Goal: Task Accomplishment & Management: Manage account settings

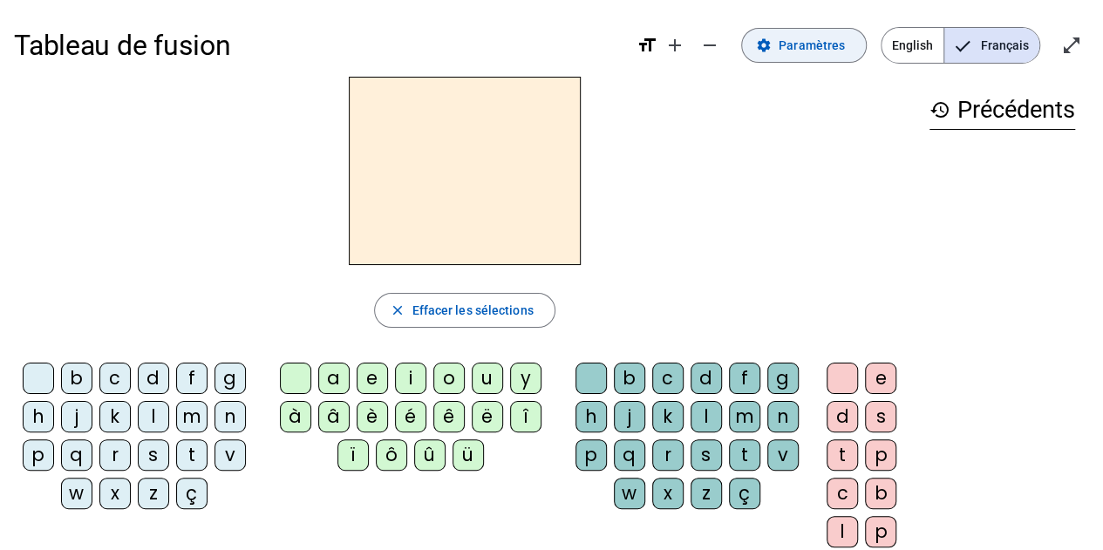
click at [832, 46] on span "Paramètres" at bounding box center [812, 45] width 66 height 21
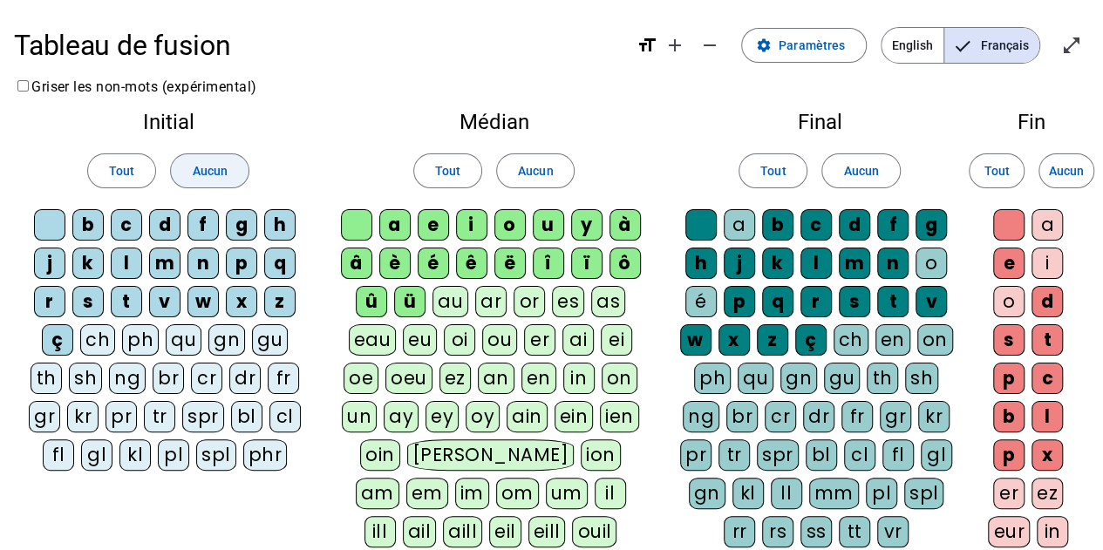
click at [212, 166] on span "Aucun" at bounding box center [209, 170] width 35 height 21
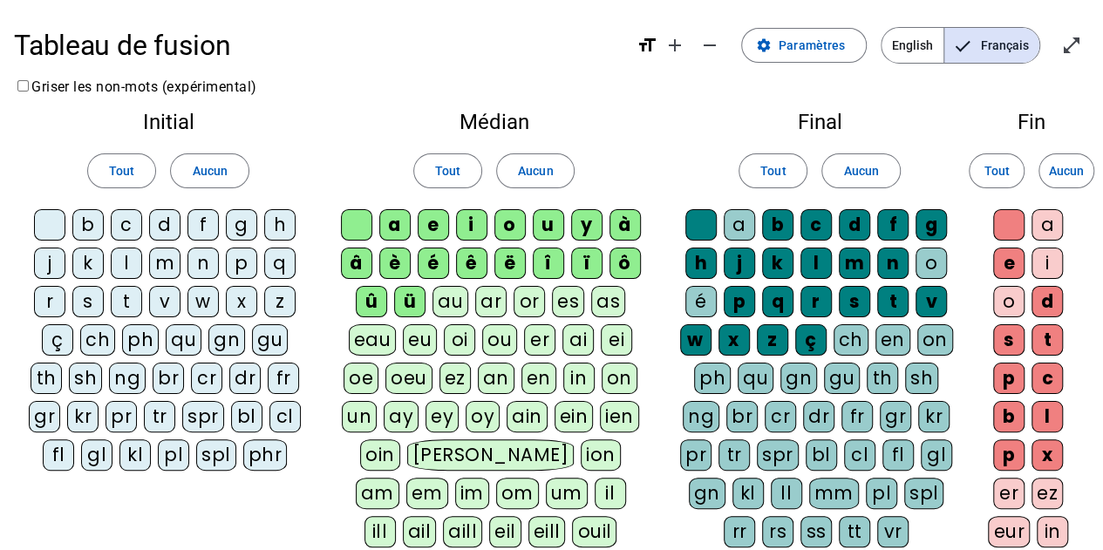
click at [94, 229] on div "b" at bounding box center [87, 224] width 31 height 31
click at [169, 228] on div "d" at bounding box center [164, 224] width 31 height 31
click at [832, 43] on span "Paramètres" at bounding box center [812, 45] width 66 height 21
click at [820, 51] on span "Paramètres" at bounding box center [812, 45] width 66 height 21
click at [1062, 51] on mat-icon "open_in_full" at bounding box center [1071, 45] width 21 height 21
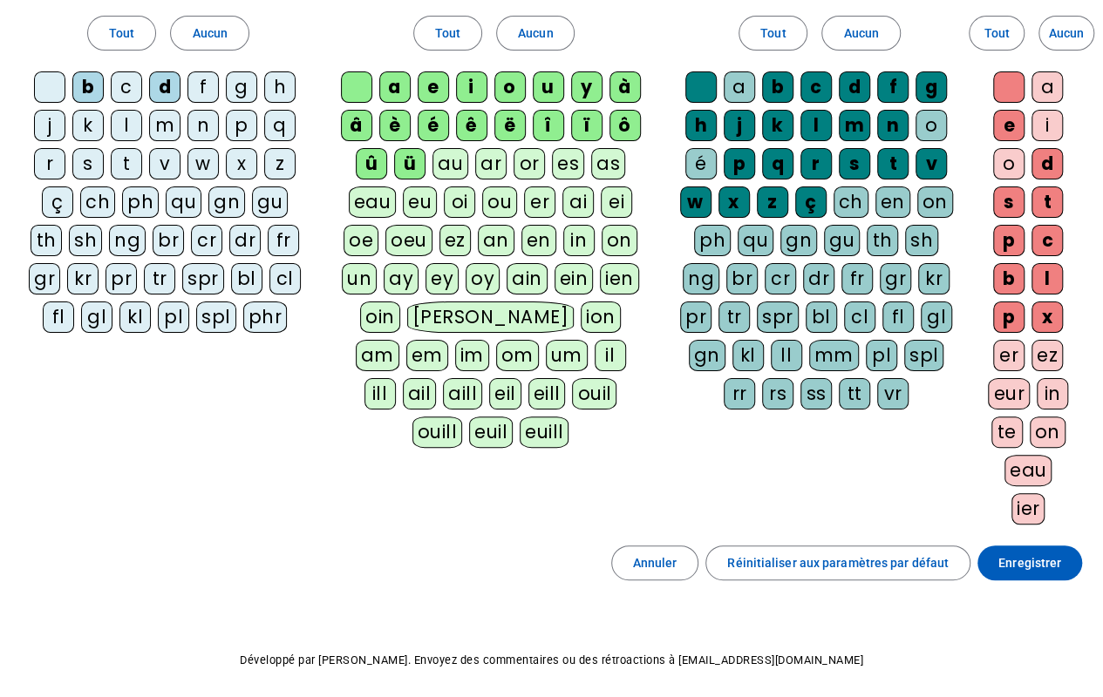
scroll to position [155, 0]
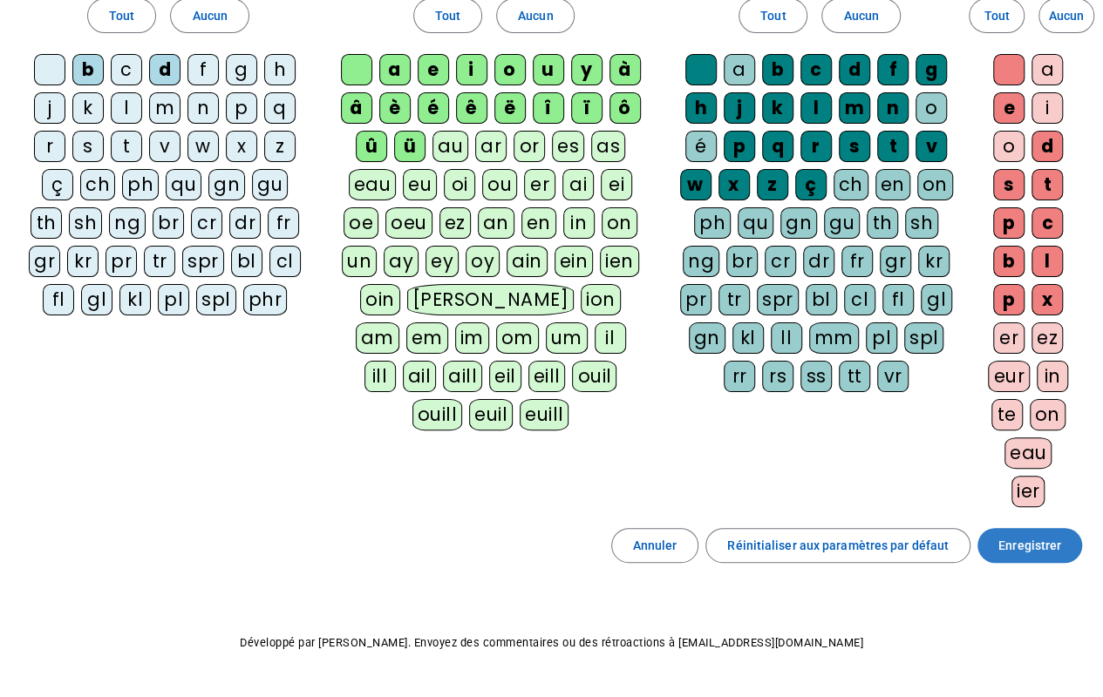
click at [1034, 537] on span "Enregistrer" at bounding box center [1029, 545] width 63 height 21
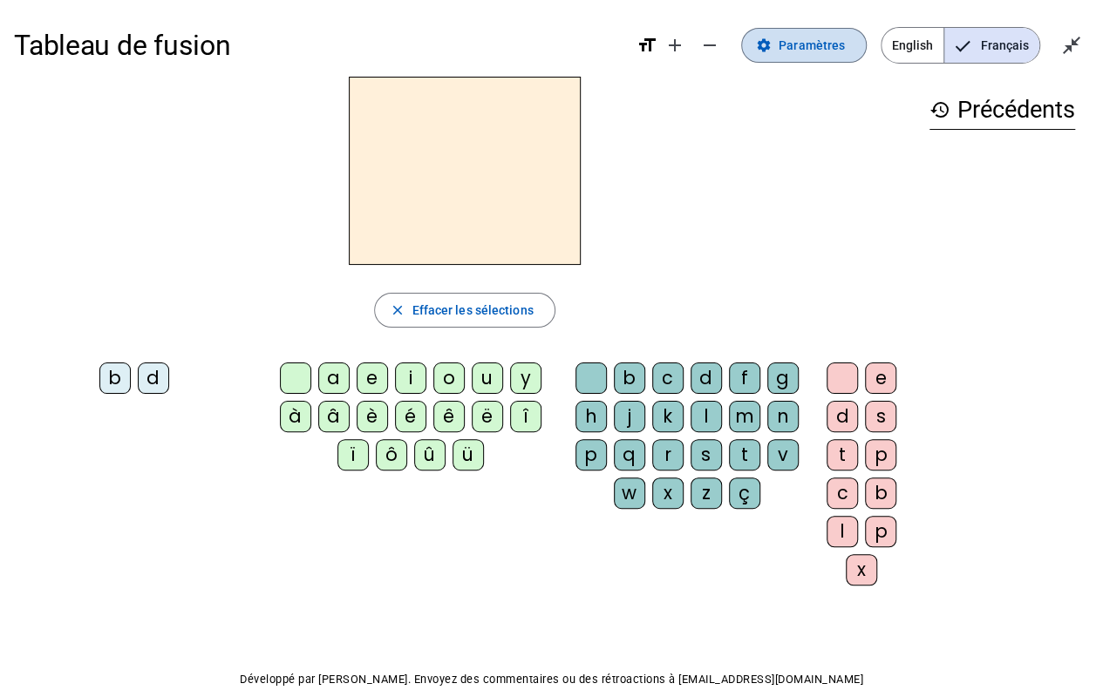
click at [804, 42] on span "Paramètres" at bounding box center [812, 45] width 66 height 21
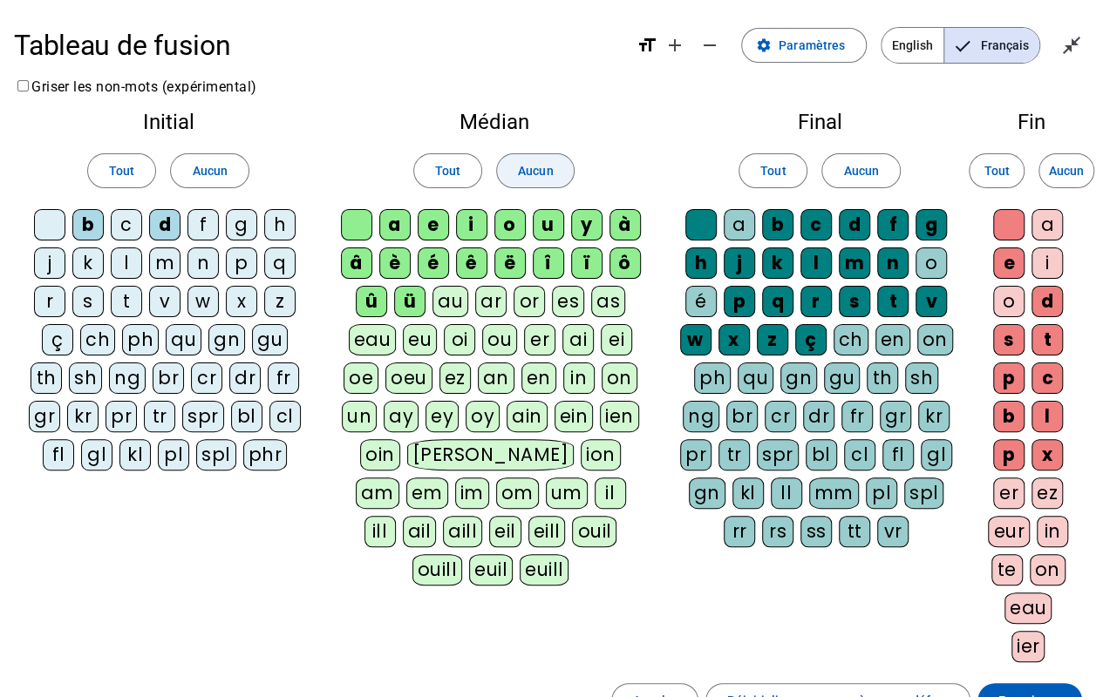
click at [553, 174] on span at bounding box center [535, 171] width 77 height 42
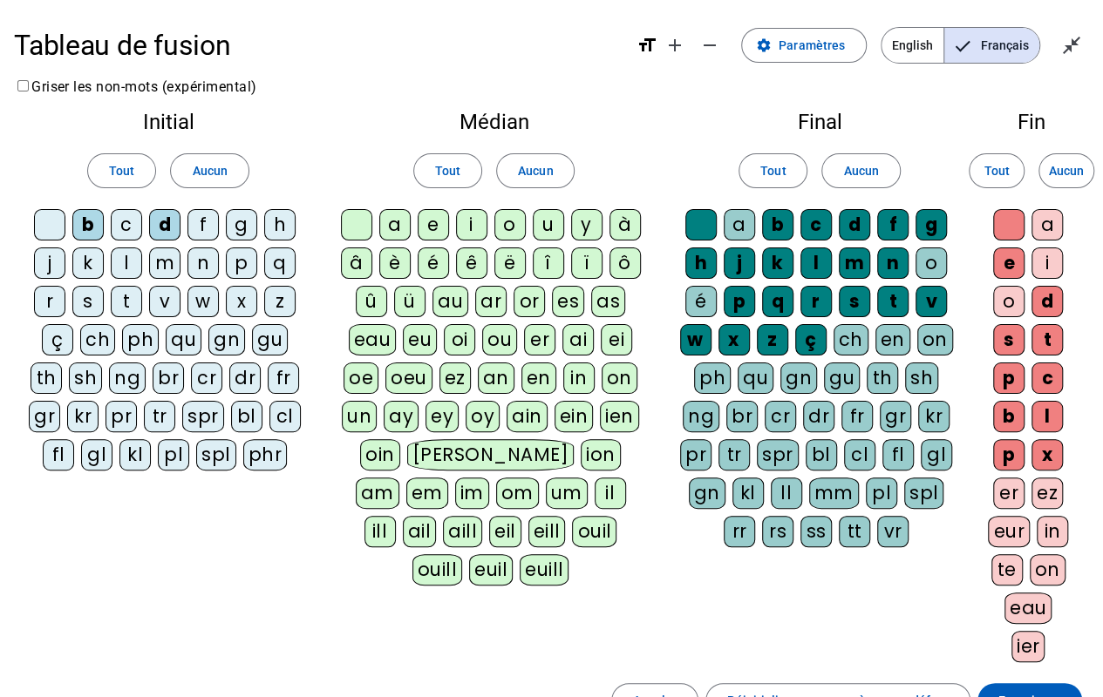
click at [870, 143] on div "Final Tout Aucun a b c d f g h j k l m n o é p q r s t v w x z ç ch en on ph qu…" at bounding box center [819, 333] width 309 height 471
click at [868, 164] on span "Aucun" at bounding box center [860, 170] width 35 height 21
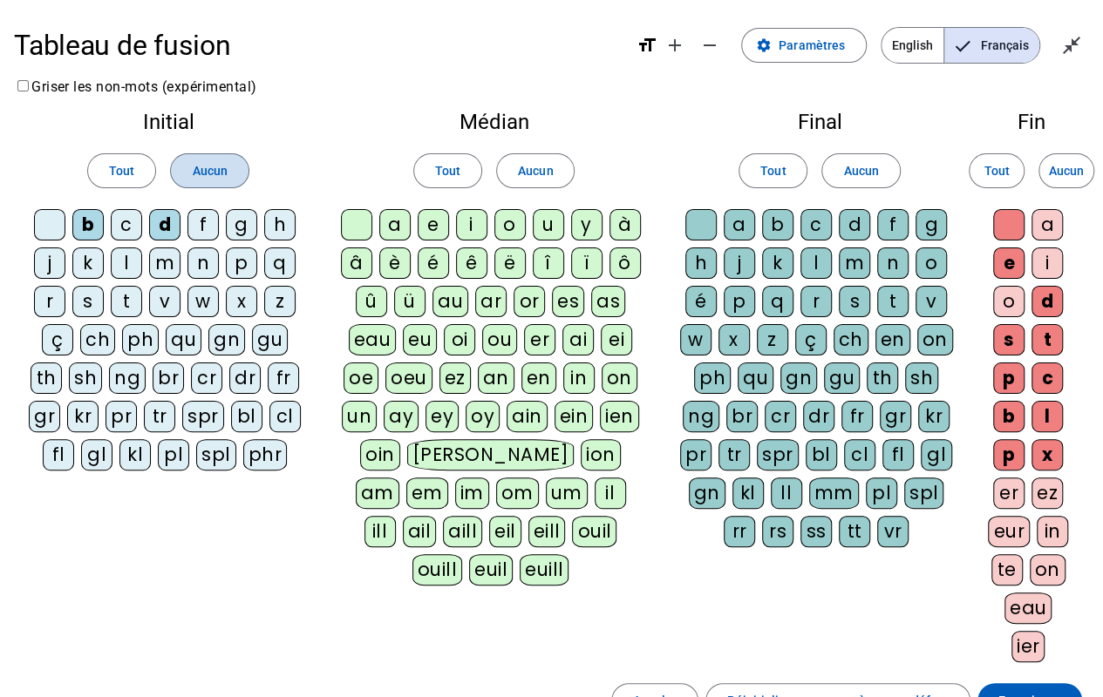
click at [222, 174] on span "Aucun" at bounding box center [209, 170] width 35 height 21
click at [100, 228] on div "b" at bounding box center [87, 224] width 31 height 31
click at [170, 218] on div "d" at bounding box center [164, 224] width 31 height 31
click at [234, 253] on div "p" at bounding box center [241, 263] width 31 height 31
click at [1038, 549] on span at bounding box center [1029, 701] width 105 height 42
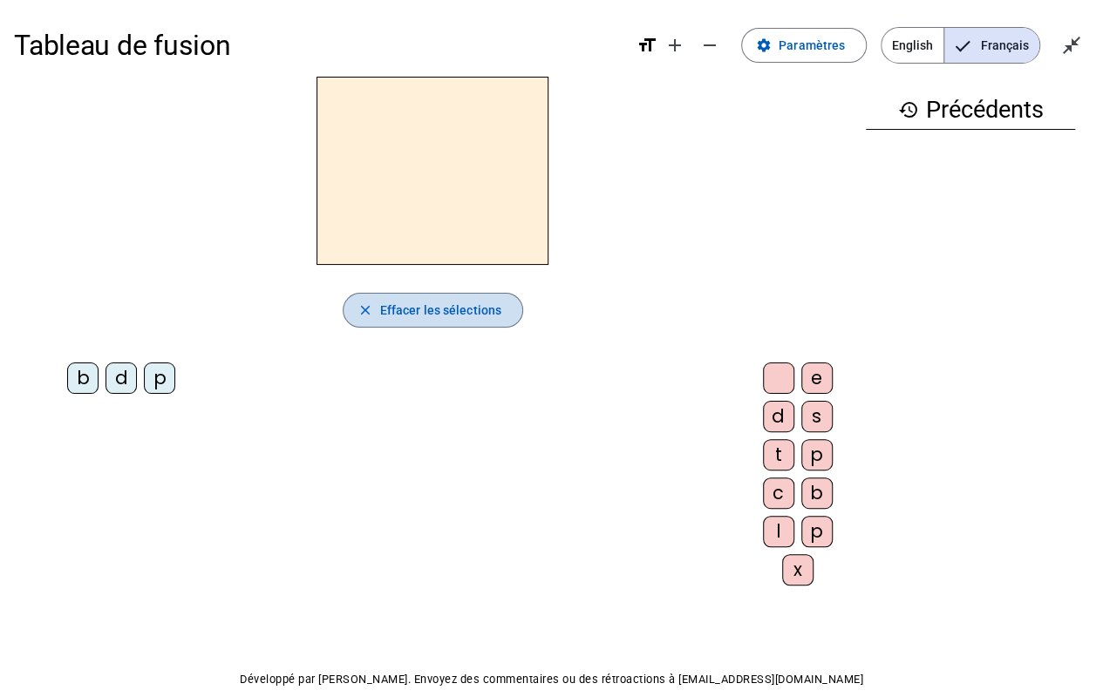
click at [402, 309] on span "Effacer les sélections" at bounding box center [440, 310] width 121 height 21
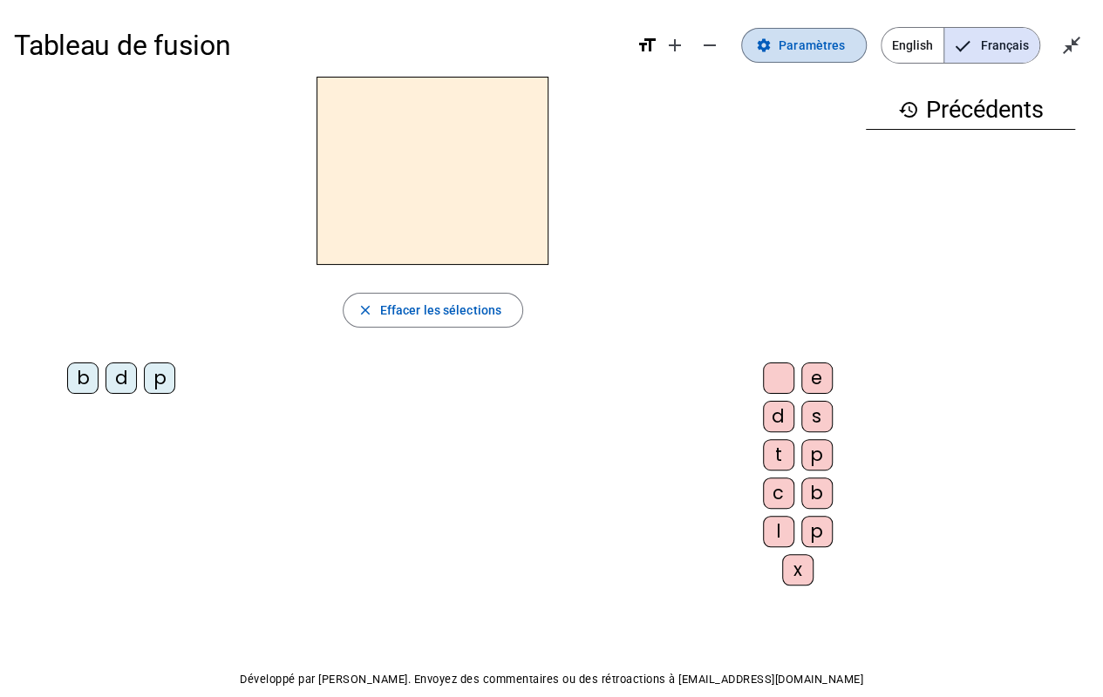
click at [826, 38] on span "Paramètres" at bounding box center [812, 45] width 66 height 21
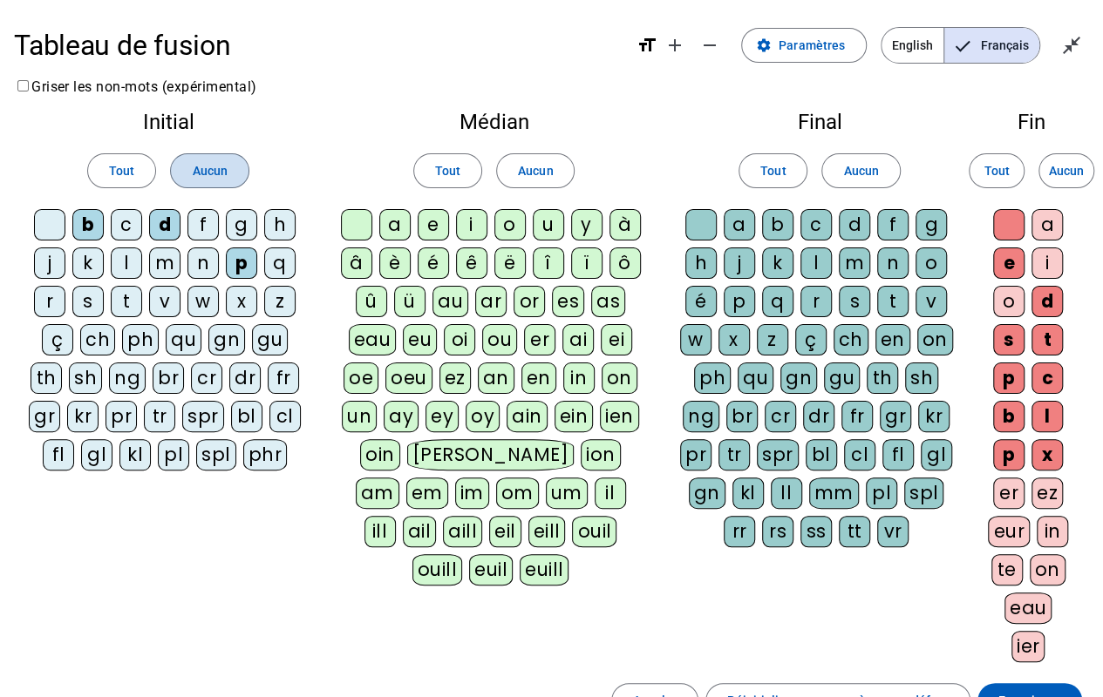
click at [210, 181] on span at bounding box center [209, 171] width 77 height 42
click at [130, 177] on span "Tout" at bounding box center [121, 170] width 25 height 21
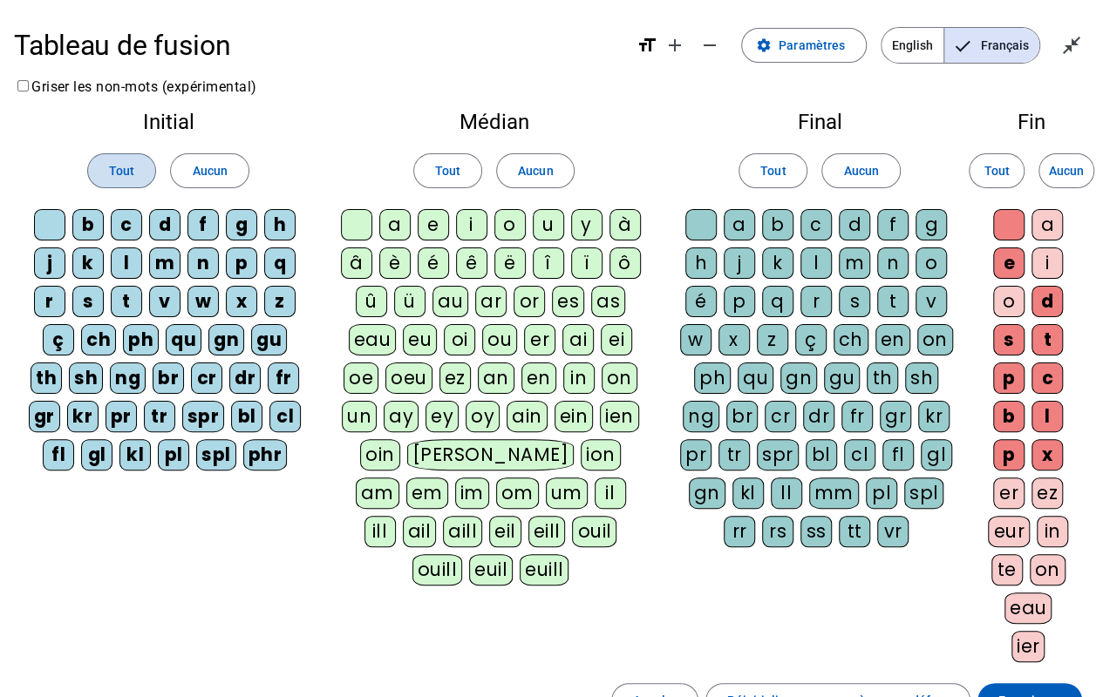
click at [129, 162] on span "Tout" at bounding box center [121, 170] width 25 height 21
click at [209, 179] on span "Aucun" at bounding box center [209, 170] width 35 height 21
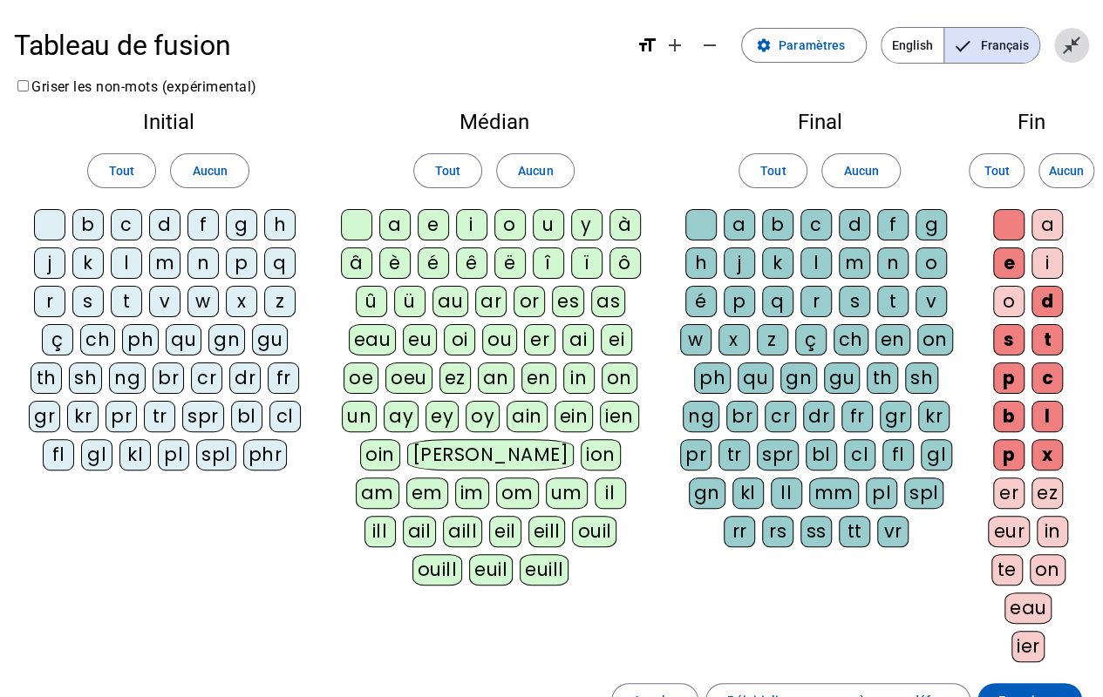
click at [1065, 46] on mat-icon "close_fullscreen" at bounding box center [1071, 45] width 21 height 21
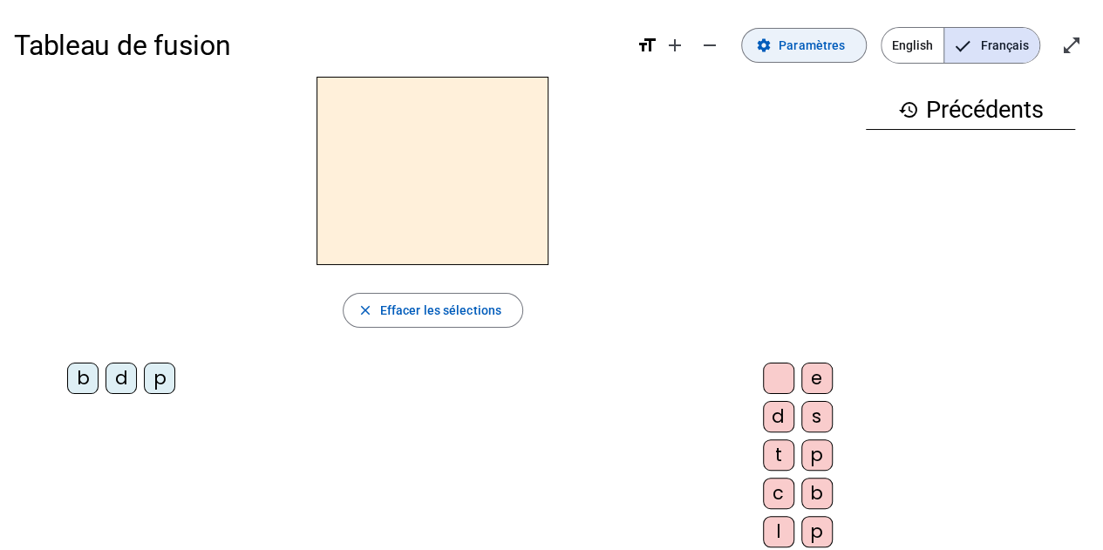
click at [826, 33] on span at bounding box center [804, 45] width 124 height 42
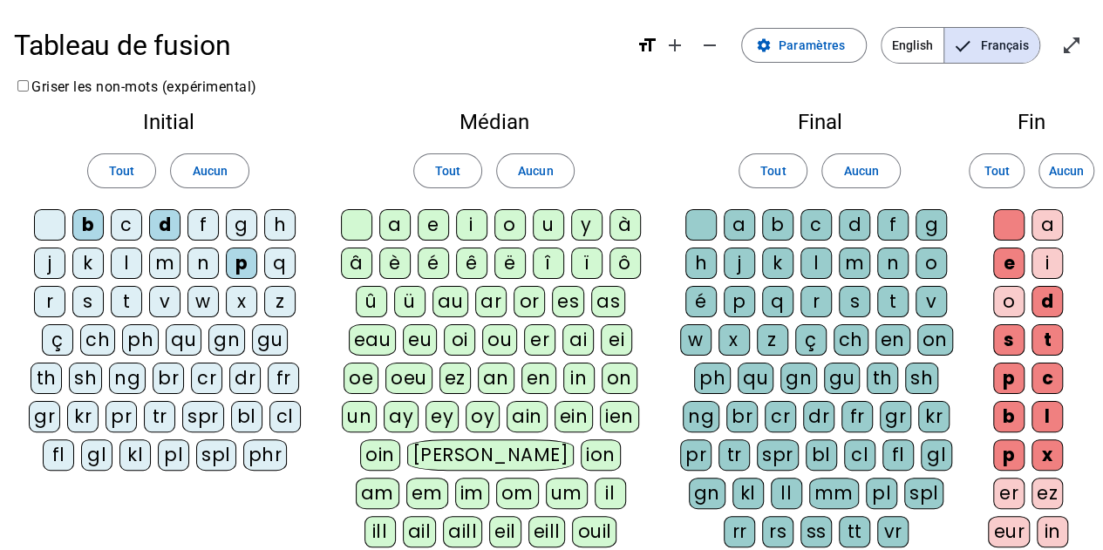
click at [398, 223] on div "a" at bounding box center [394, 224] width 31 height 31
click at [429, 223] on div "e" at bounding box center [433, 224] width 31 height 31
click at [474, 222] on div "i" at bounding box center [471, 224] width 31 height 31
click at [518, 228] on div "o" at bounding box center [509, 224] width 31 height 31
click at [553, 228] on div "u" at bounding box center [548, 224] width 31 height 31
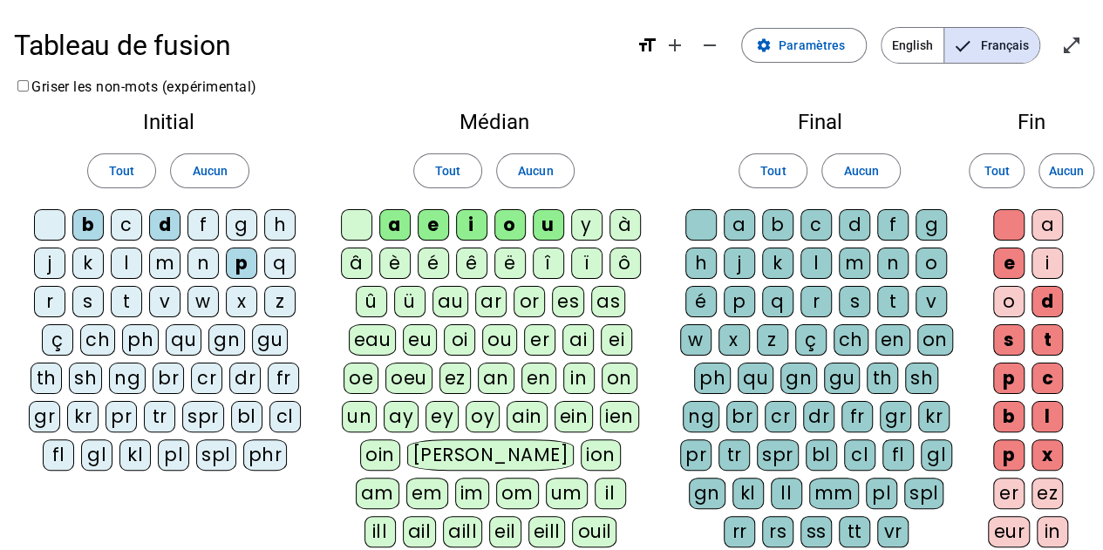
click at [125, 225] on div "c" at bounding box center [126, 224] width 31 height 31
click at [206, 222] on div "f" at bounding box center [202, 224] width 31 height 31
click at [237, 222] on div "g" at bounding box center [241, 224] width 31 height 31
click at [46, 256] on div "j" at bounding box center [49, 263] width 31 height 31
click at [84, 259] on div "k" at bounding box center [87, 263] width 31 height 31
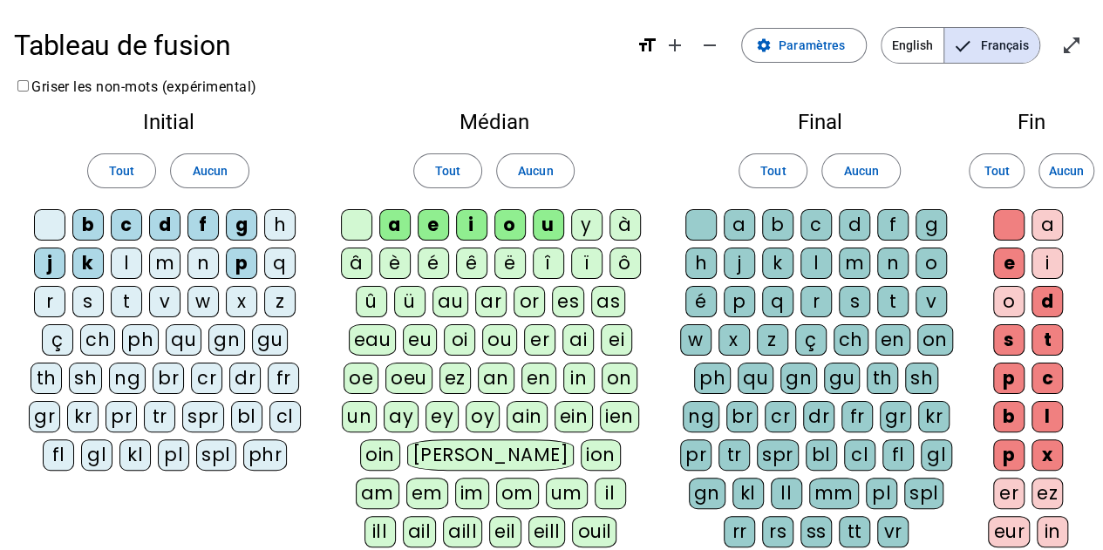
click at [125, 261] on div "l" at bounding box center [126, 263] width 31 height 31
click at [174, 268] on div "m" at bounding box center [164, 263] width 31 height 31
click at [212, 268] on div "n" at bounding box center [202, 263] width 31 height 31
click at [52, 292] on div "r" at bounding box center [49, 301] width 31 height 31
drag, startPoint x: 94, startPoint y: 297, endPoint x: 115, endPoint y: 296, distance: 20.9
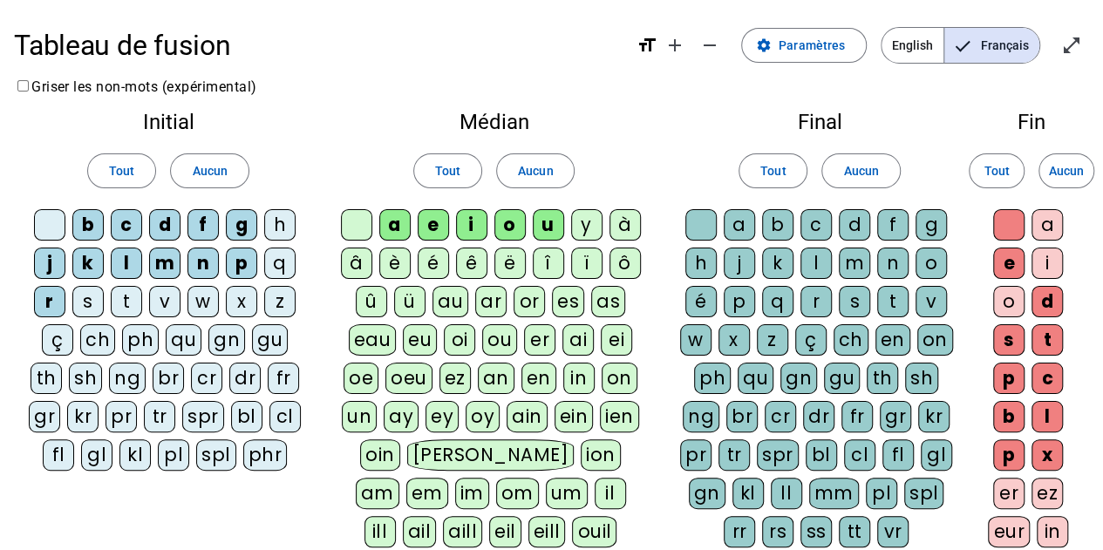
click at [94, 297] on div "s" at bounding box center [87, 301] width 31 height 31
click at [124, 296] on div "t" at bounding box center [126, 301] width 31 height 31
click at [163, 299] on div "v" at bounding box center [164, 301] width 31 height 31
click at [279, 306] on div "z" at bounding box center [279, 301] width 31 height 31
click at [743, 219] on div "a" at bounding box center [739, 224] width 31 height 31
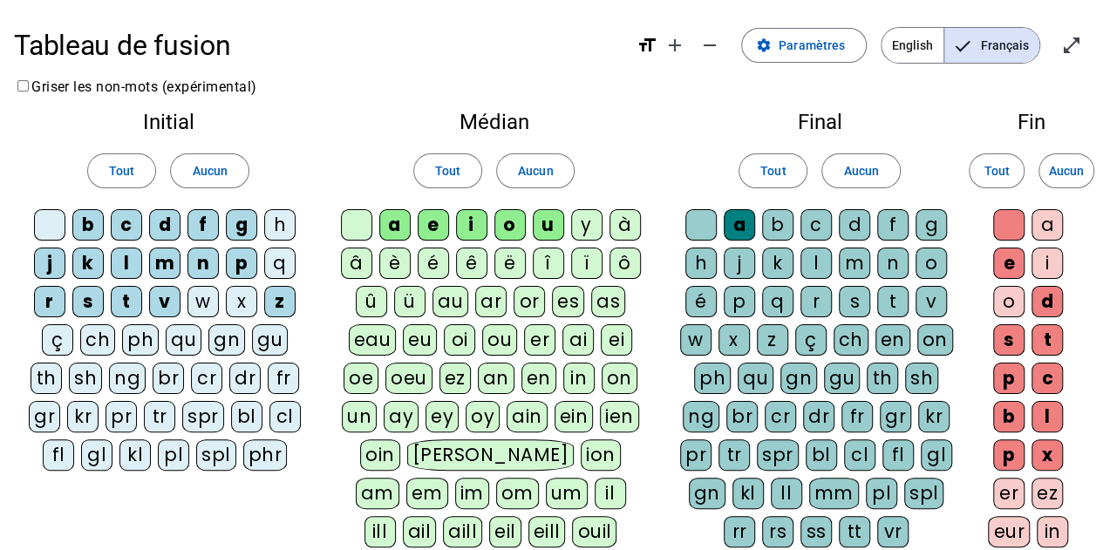
click at [739, 222] on div "a" at bounding box center [739, 224] width 31 height 31
click at [1004, 169] on span "Tout" at bounding box center [995, 170] width 25 height 21
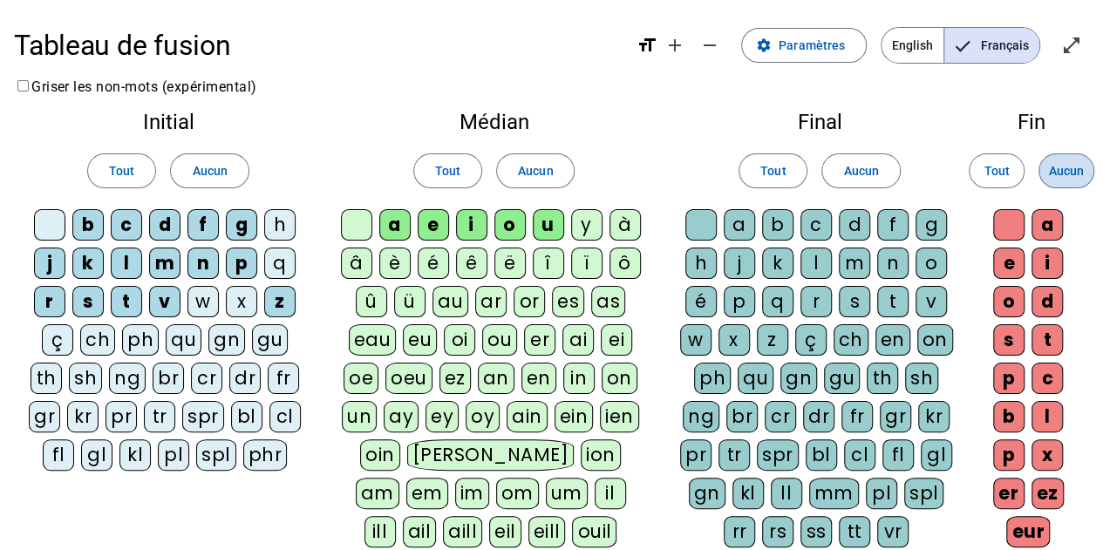
click at [1074, 169] on span "Aucun" at bounding box center [1066, 170] width 35 height 21
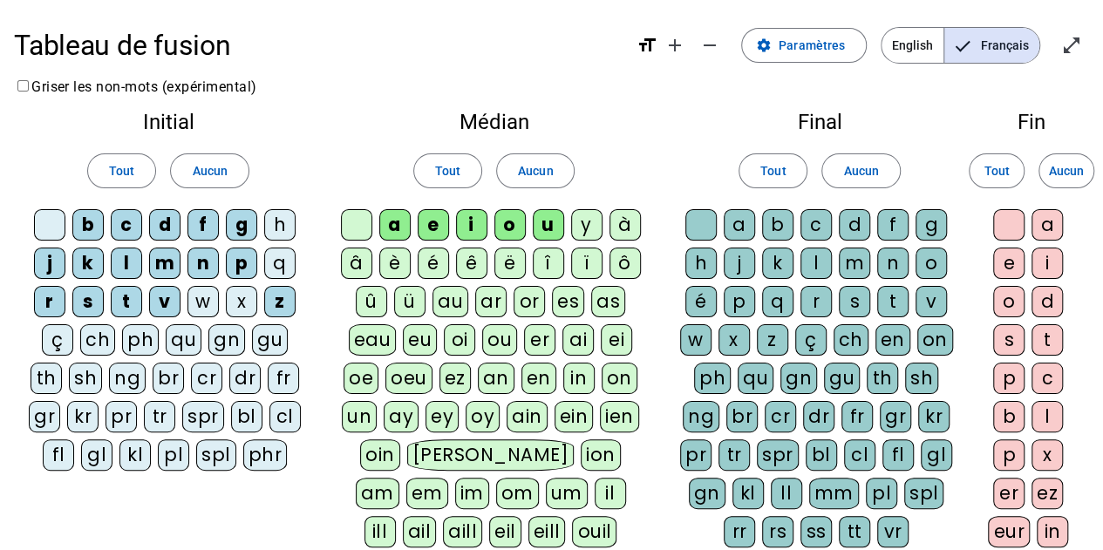
click at [1004, 262] on div "e" at bounding box center [1008, 263] width 31 height 31
click at [1004, 343] on div "s" at bounding box center [1008, 339] width 31 height 31
click at [1047, 341] on div "t" at bounding box center [1046, 339] width 31 height 31
click at [1055, 295] on div "d" at bounding box center [1046, 301] width 31 height 31
click at [745, 217] on div "a" at bounding box center [739, 224] width 31 height 31
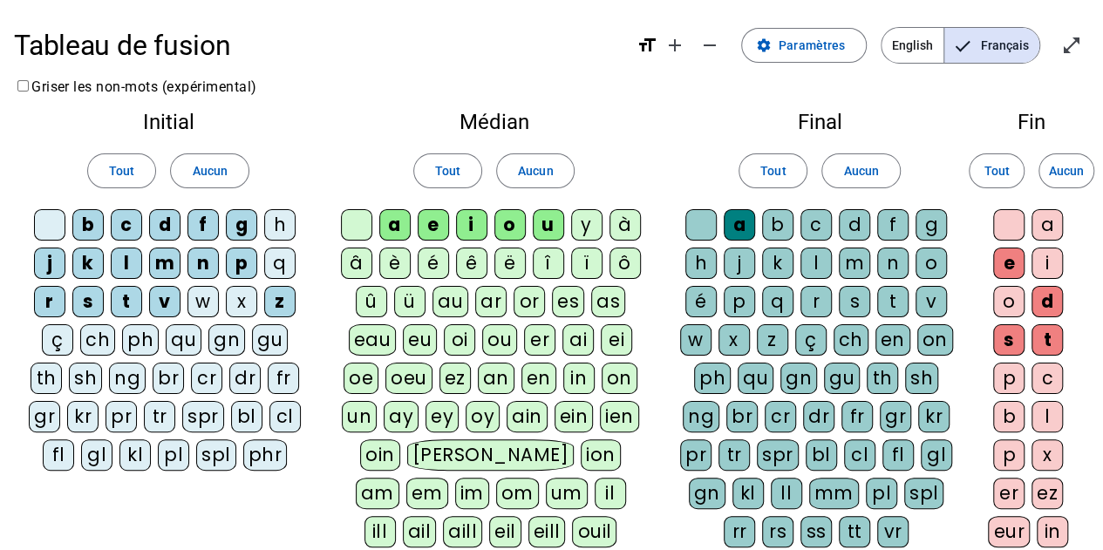
click at [768, 220] on div "b" at bounding box center [777, 224] width 31 height 31
click at [820, 225] on div "c" at bounding box center [815, 224] width 31 height 31
click at [847, 226] on div "d" at bounding box center [854, 224] width 31 height 31
drag, startPoint x: 902, startPoint y: 229, endPoint x: 922, endPoint y: 229, distance: 20.1
click at [907, 231] on div "f" at bounding box center [892, 224] width 31 height 31
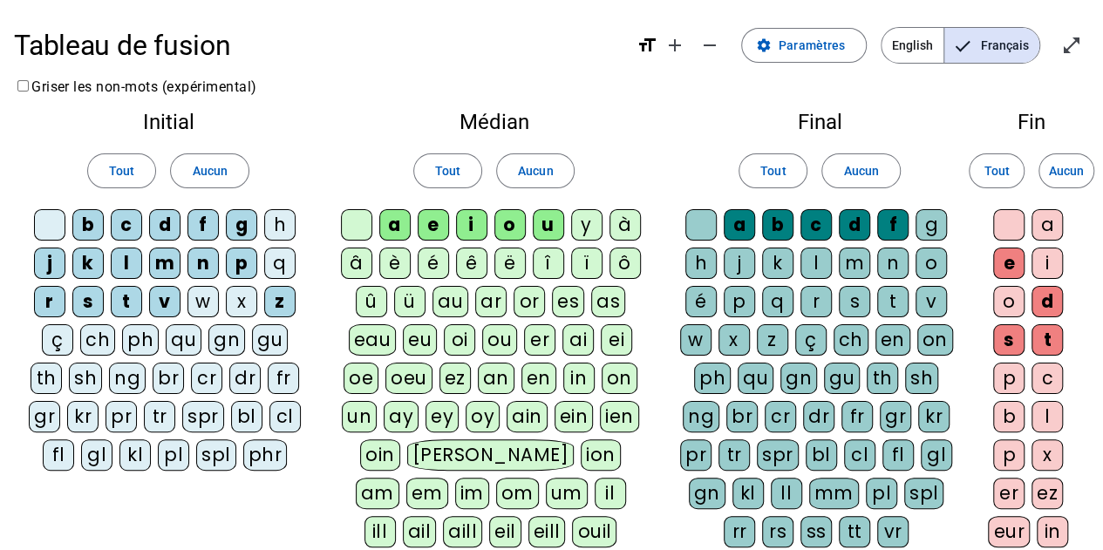
click at [942, 229] on div "g" at bounding box center [930, 224] width 31 height 31
click at [739, 257] on div "j" at bounding box center [739, 263] width 31 height 31
click at [779, 264] on div "k" at bounding box center [777, 263] width 31 height 31
click at [827, 266] on div "l" at bounding box center [815, 263] width 31 height 31
click at [868, 269] on div "m" at bounding box center [854, 263] width 31 height 31
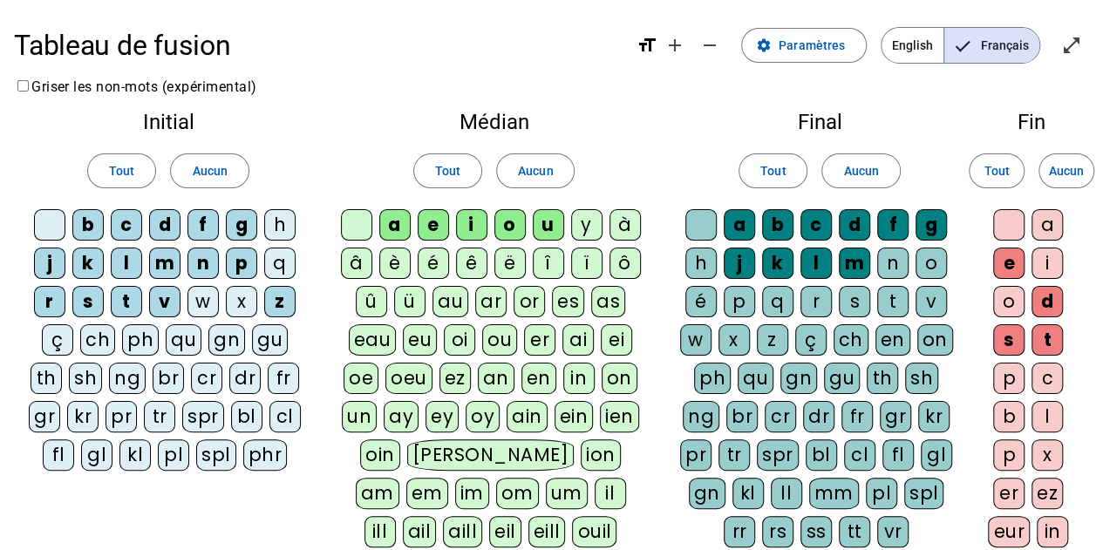
click at [902, 269] on div "n" at bounding box center [892, 263] width 31 height 31
click at [936, 262] on div "o" at bounding box center [930, 263] width 31 height 31
click at [702, 296] on div "é" at bounding box center [700, 301] width 31 height 31
click at [739, 303] on div "p" at bounding box center [739, 301] width 31 height 31
click at [821, 310] on div "r" at bounding box center [815, 301] width 31 height 31
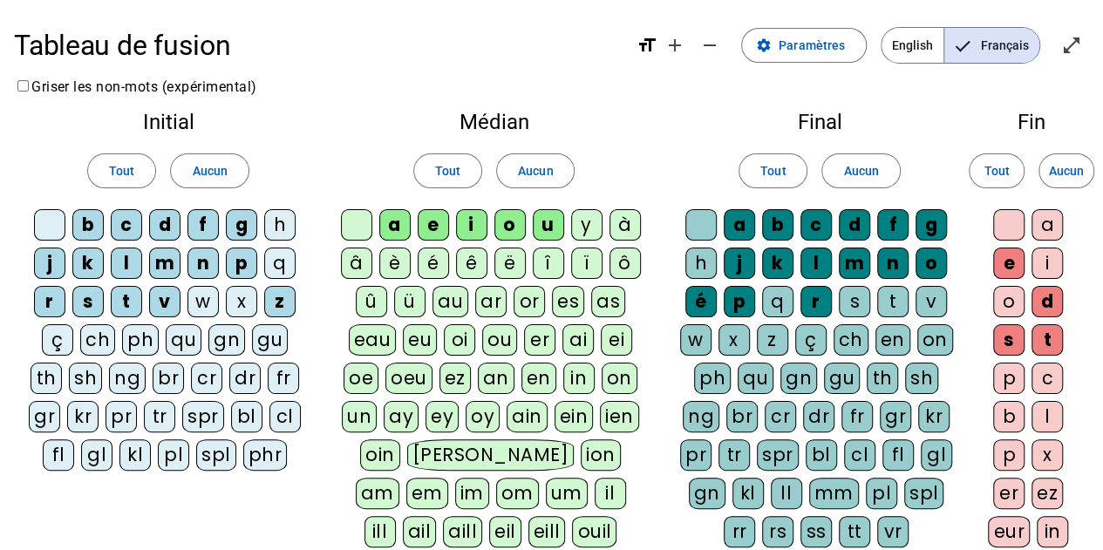
click at [860, 303] on div "s" at bounding box center [854, 301] width 31 height 31
click at [895, 297] on div "t" at bounding box center [892, 301] width 31 height 31
click at [937, 293] on div "v" at bounding box center [930, 301] width 31 height 31
click at [774, 337] on div "z" at bounding box center [772, 339] width 31 height 31
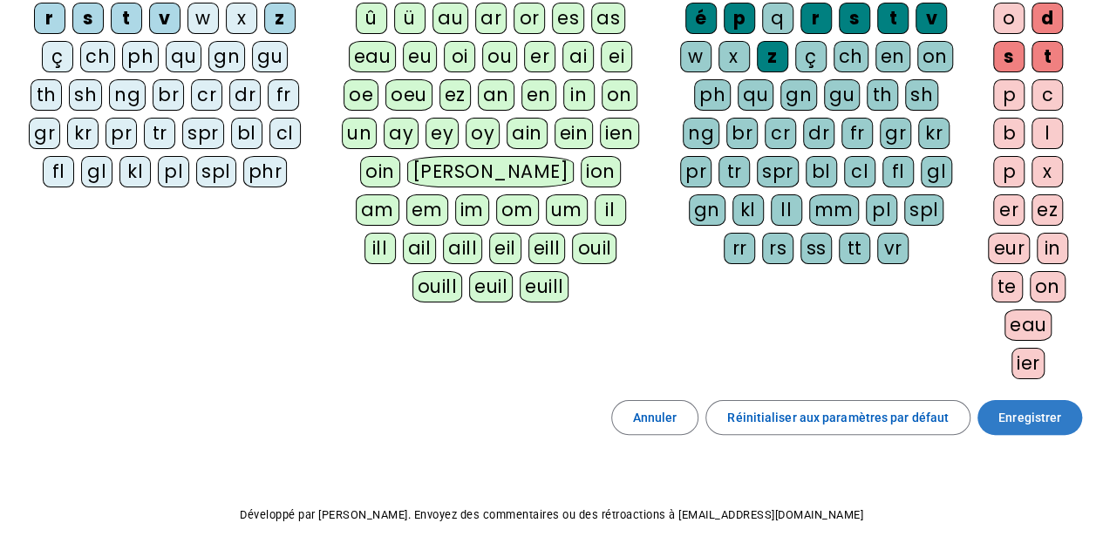
click at [1029, 407] on span "Enregistrer" at bounding box center [1029, 417] width 63 height 21
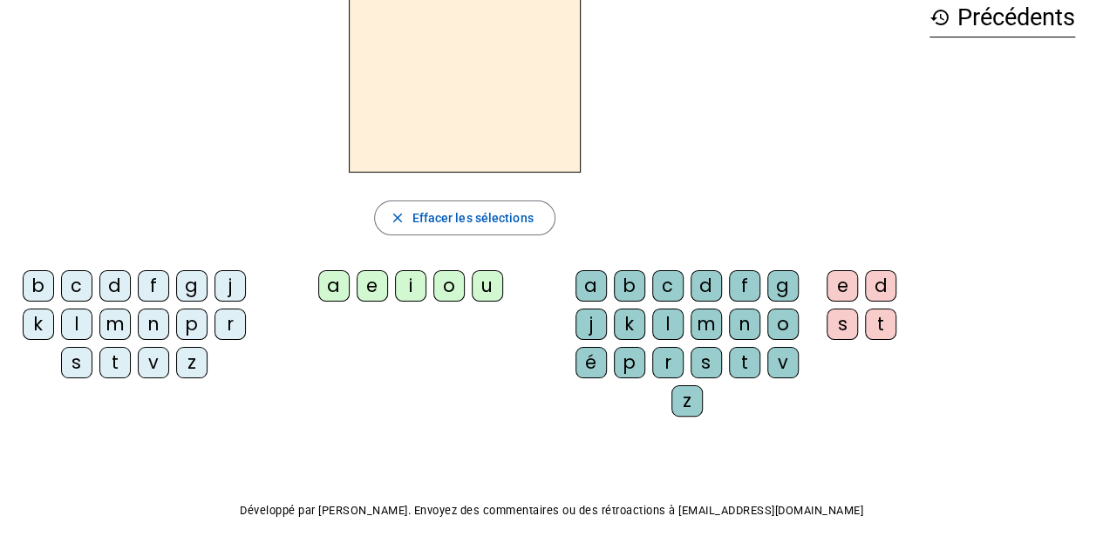
drag, startPoint x: 1084, startPoint y: 361, endPoint x: 1091, endPoint y: 289, distance: 72.7
click at [1091, 290] on div "Tableau de fusion format_size add remove settings Paramètres English Français o…" at bounding box center [551, 261] width 1103 height 706
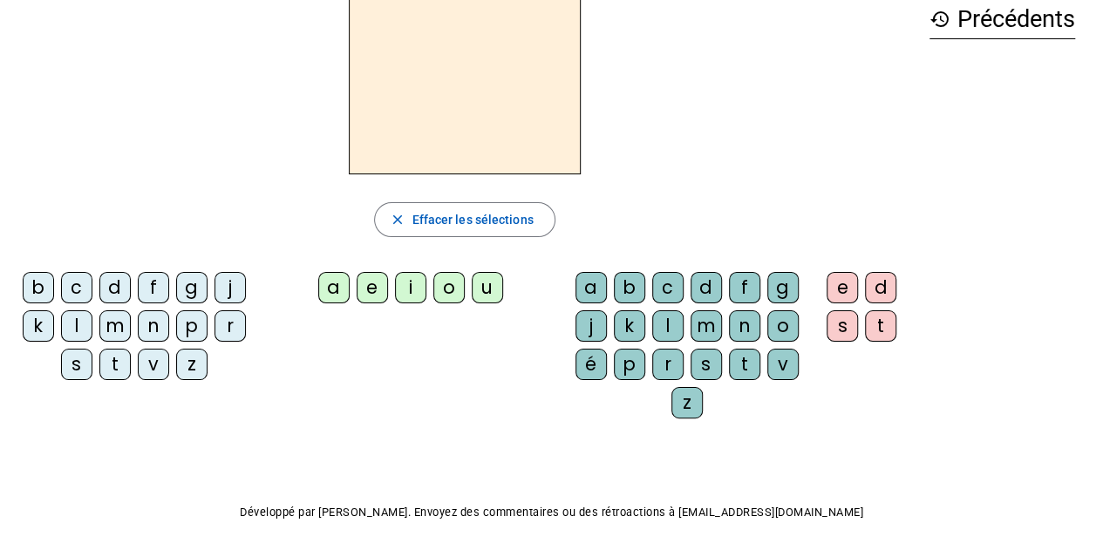
scroll to position [0, 0]
